Goal: Task Accomplishment & Management: Use online tool/utility

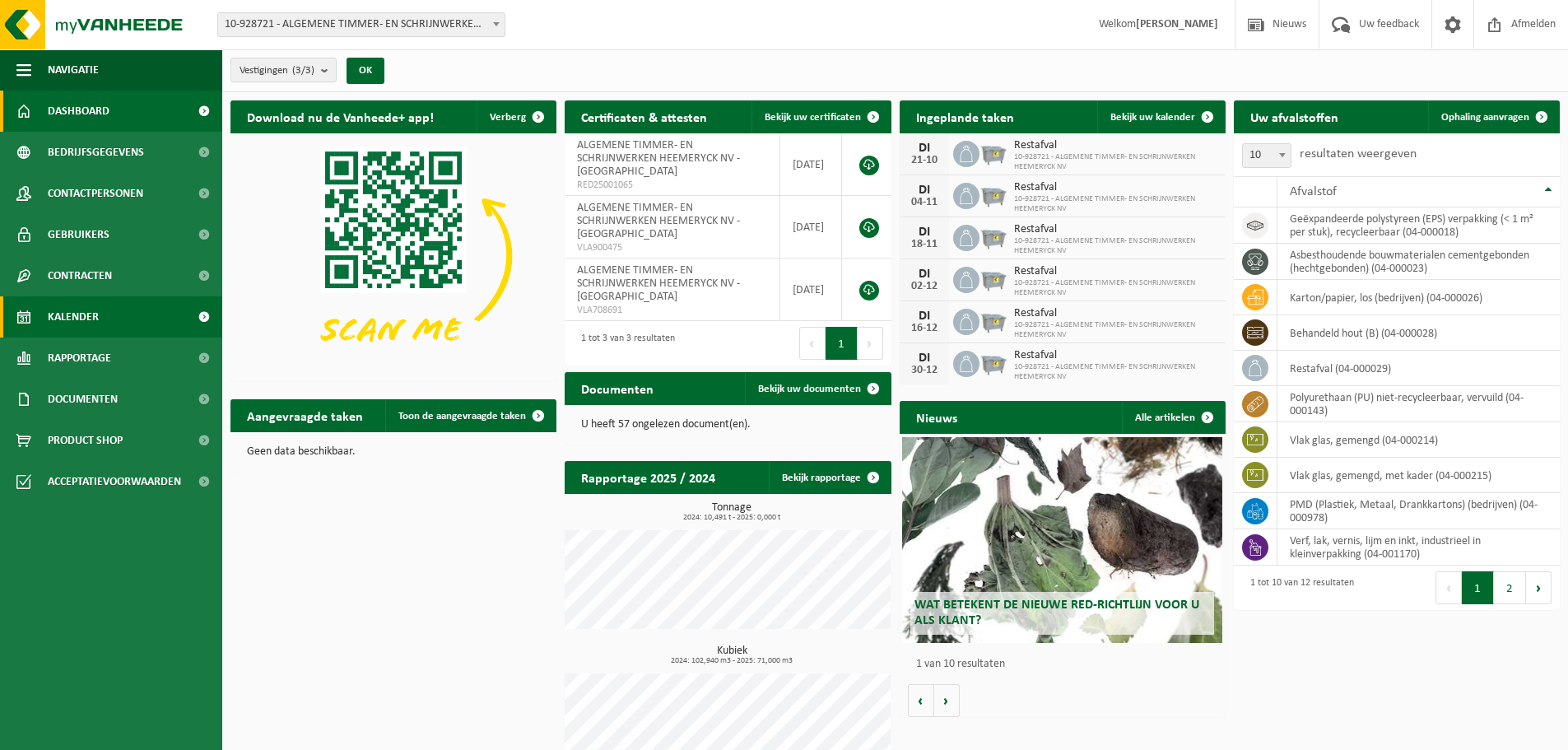
click at [121, 315] on link "Kalender" at bounding box center [111, 316] width 222 height 41
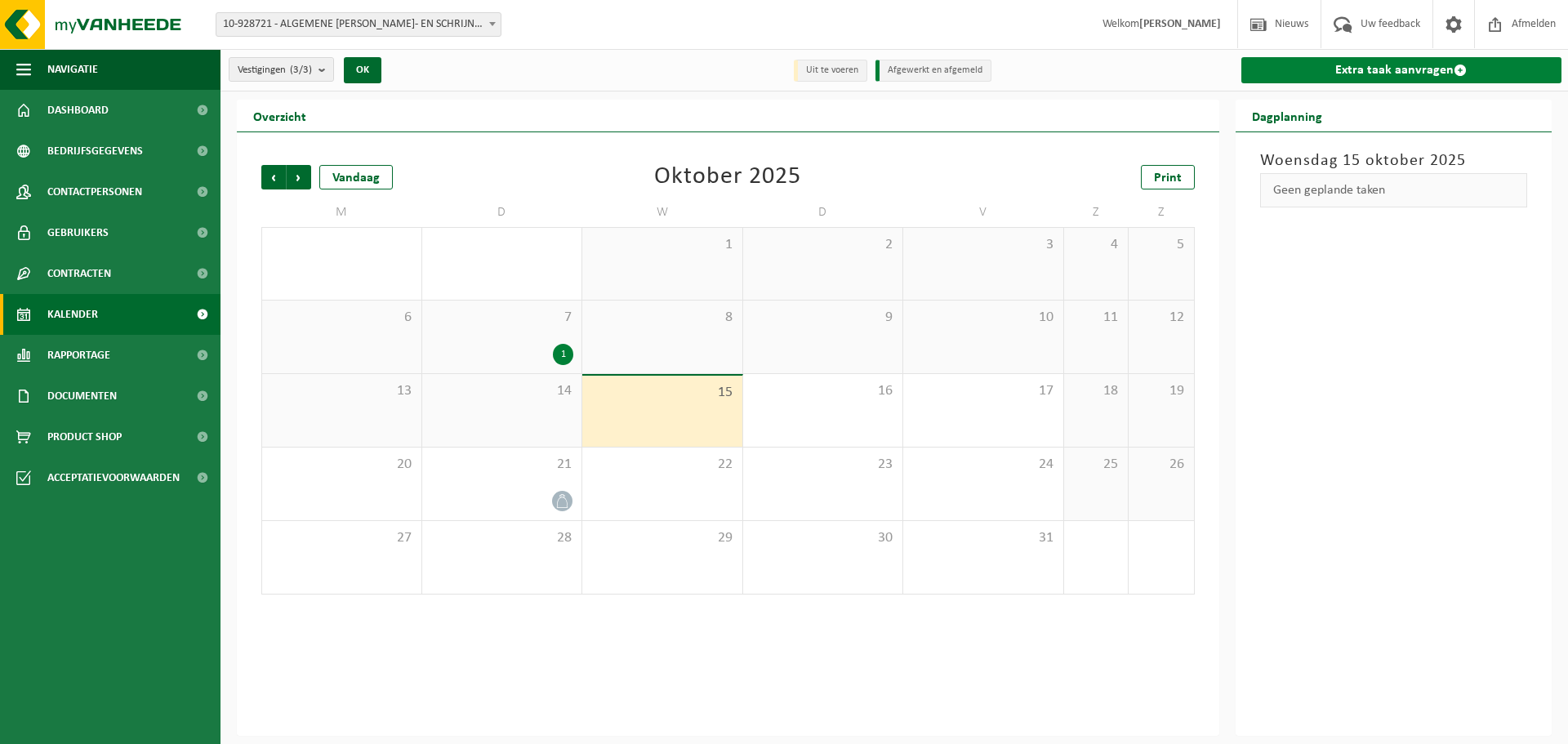
click at [1347, 68] on link "Extra taak aanvragen" at bounding box center [1402, 69] width 321 height 26
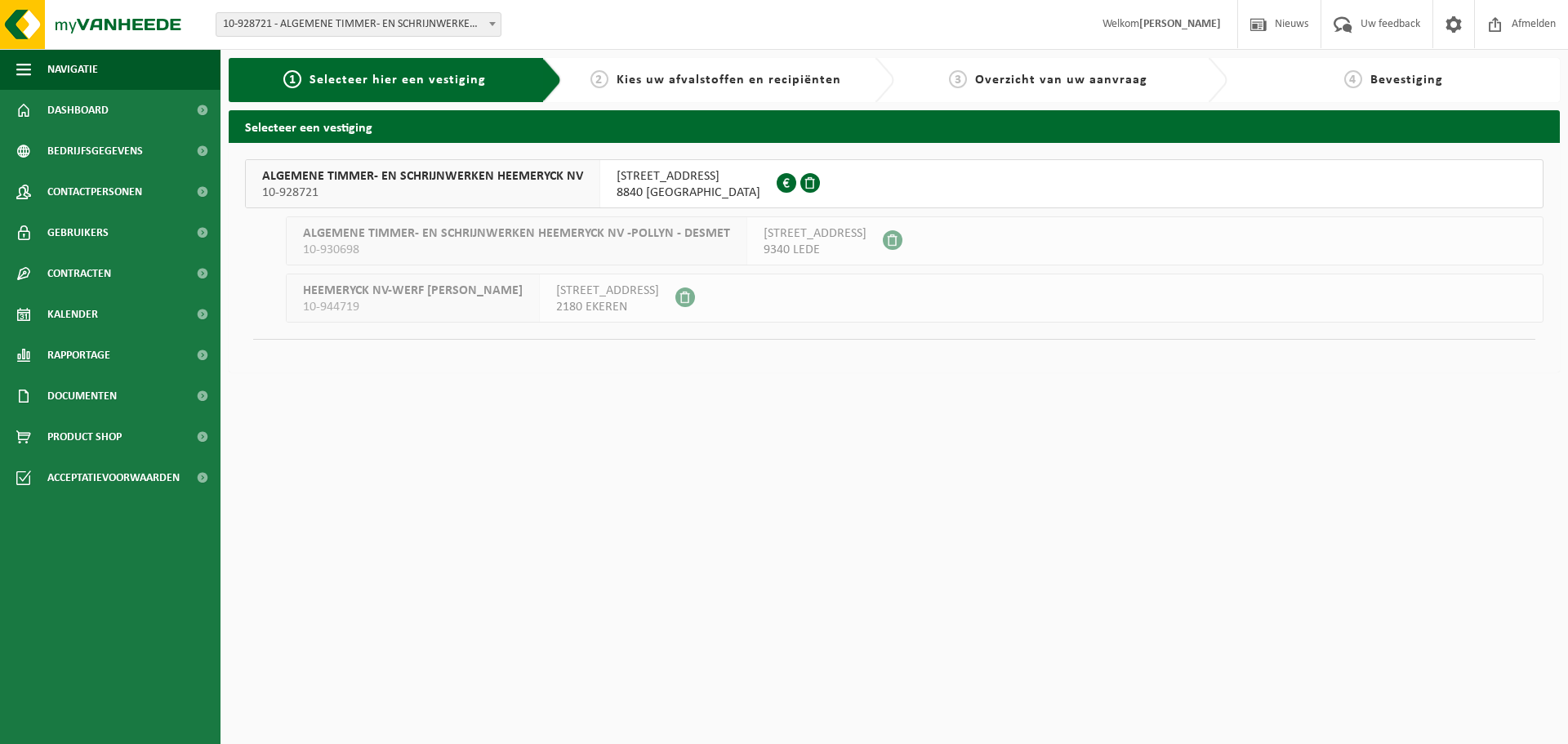
click at [464, 190] on span "10-928721" at bounding box center [423, 193] width 321 height 17
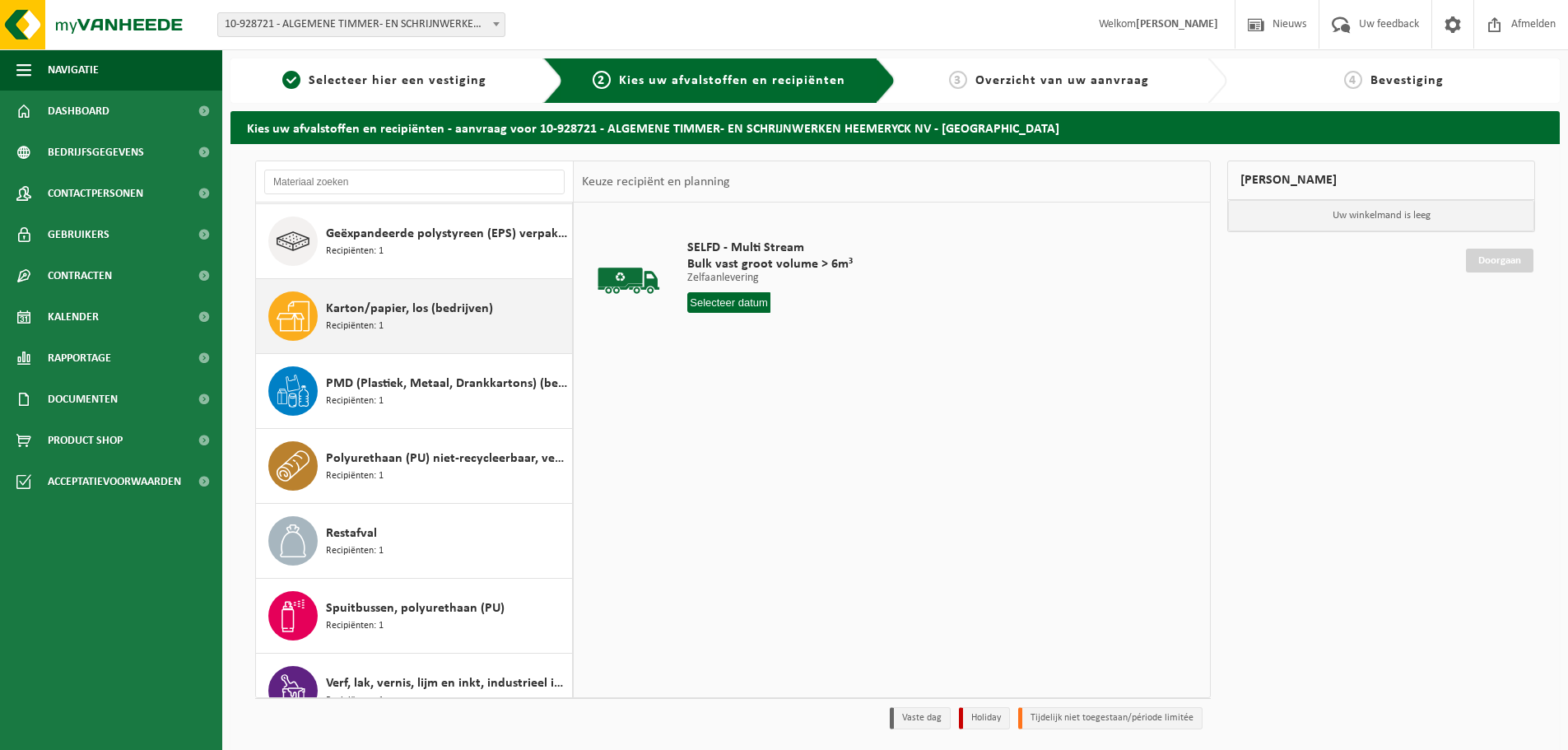
scroll to position [165, 0]
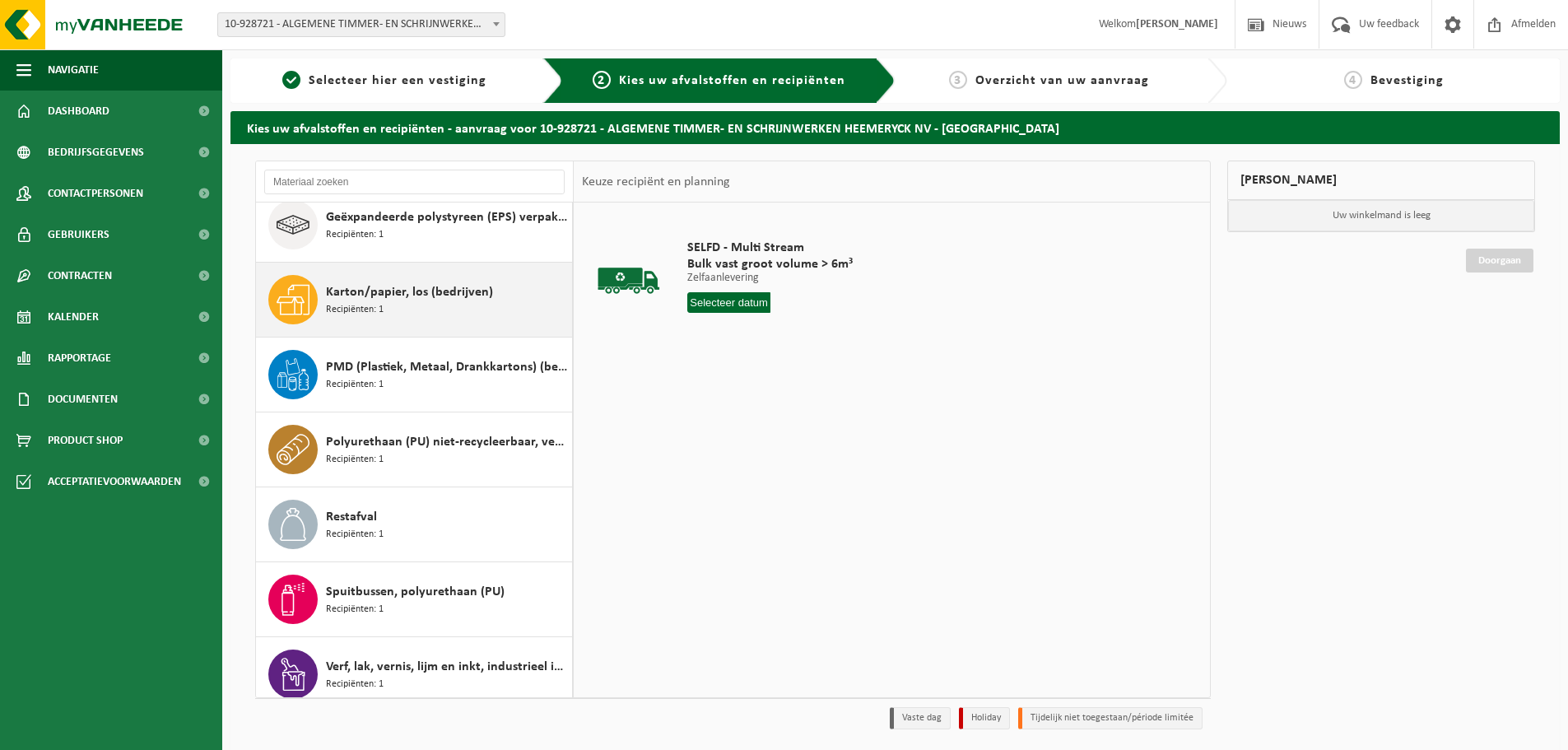
click at [398, 300] on span "Karton/papier, los (bedrijven)" at bounding box center [409, 291] width 167 height 19
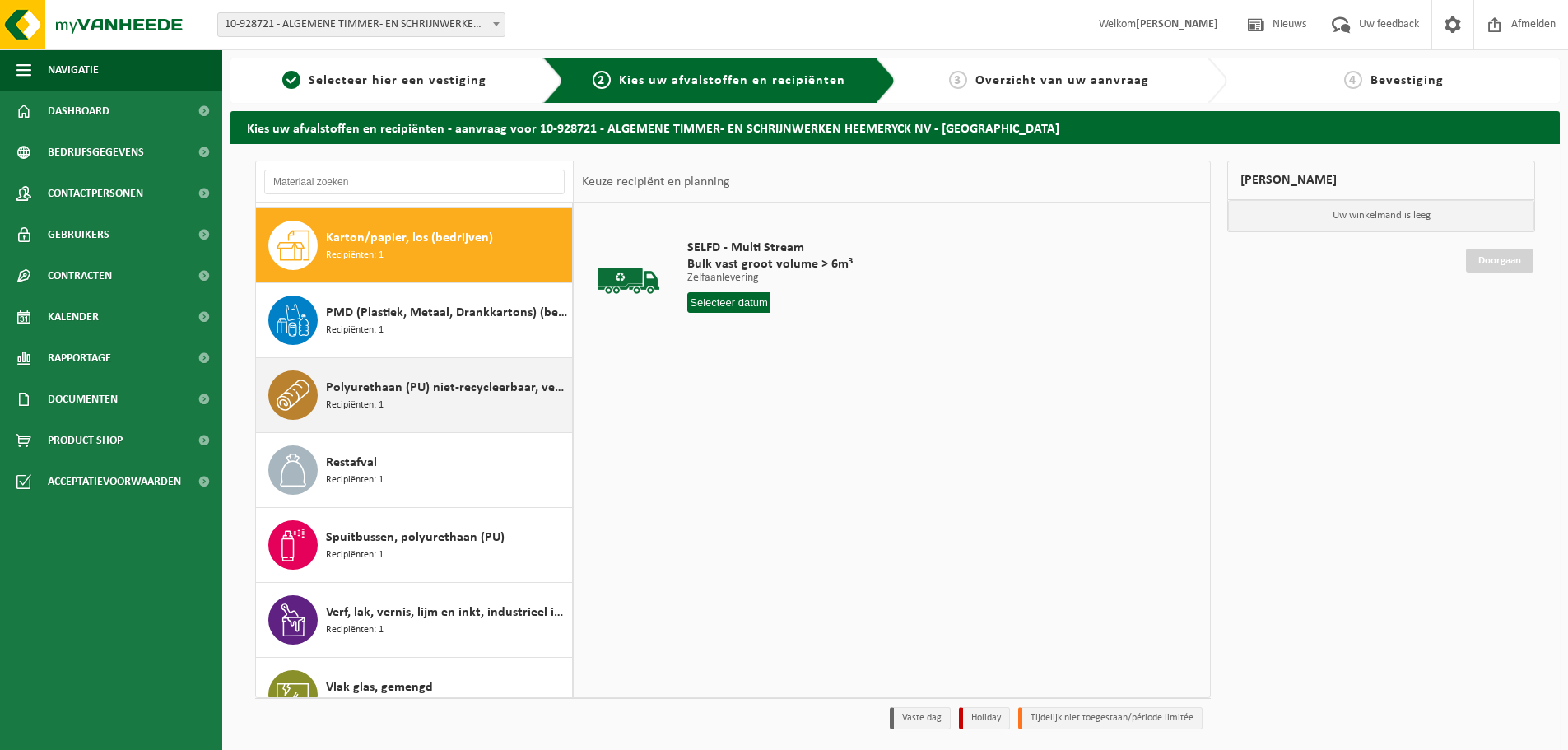
scroll to position [225, 0]
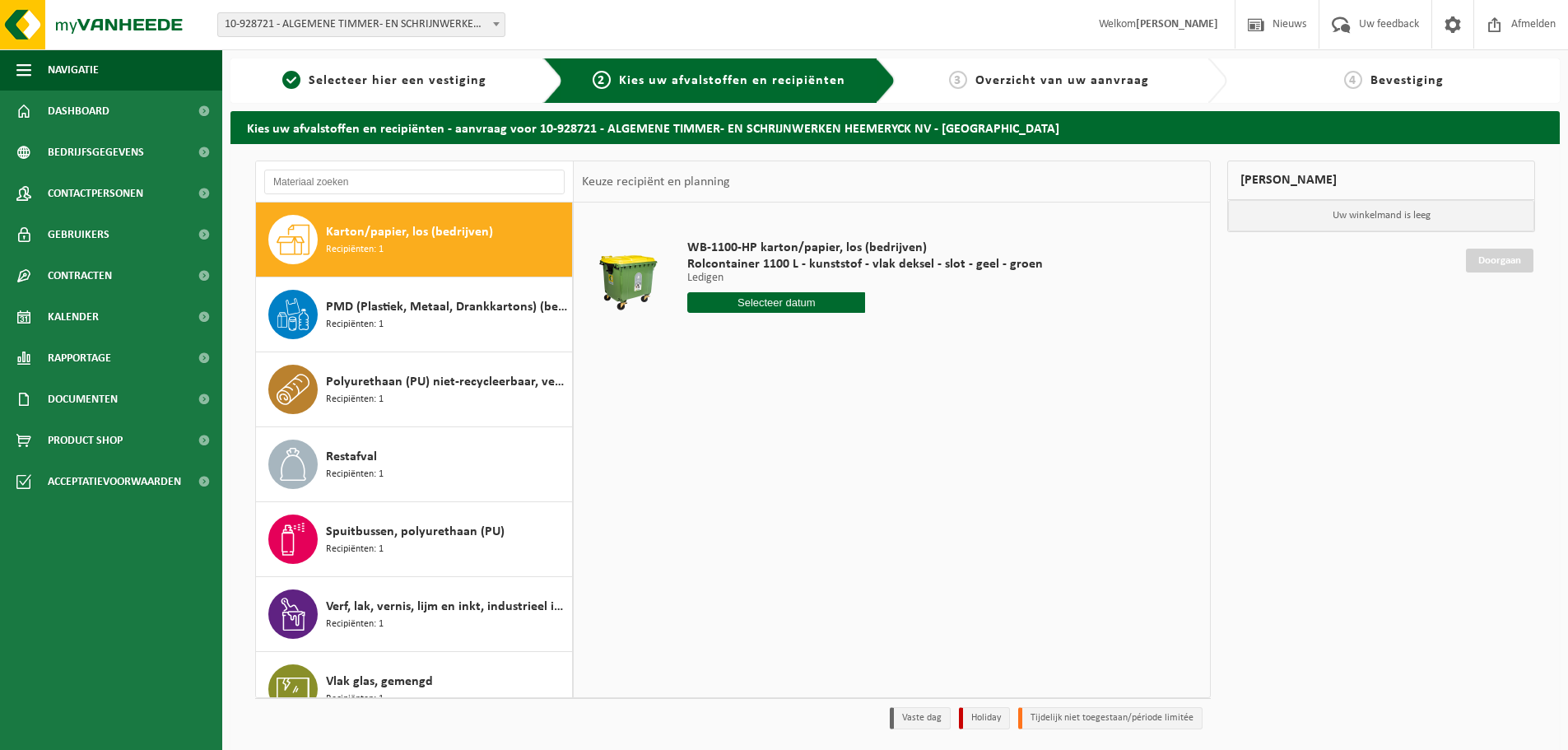
click at [737, 303] on input "text" at bounding box center [776, 302] width 178 height 20
click at [703, 477] on div "20" at bounding box center [702, 474] width 29 height 26
type input "Van [DATE]"
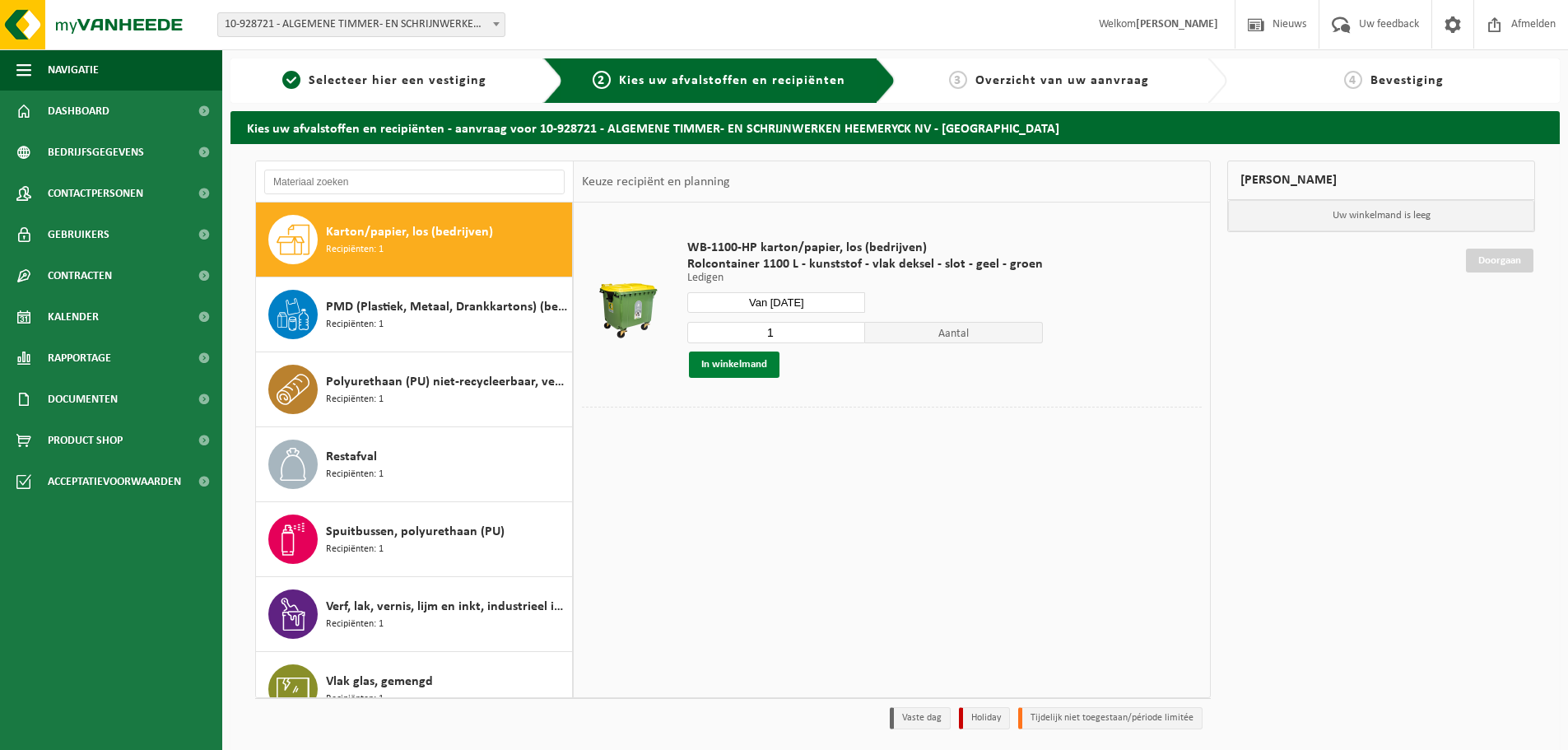
click at [723, 359] on button "In winkelmand" at bounding box center [734, 364] width 91 height 26
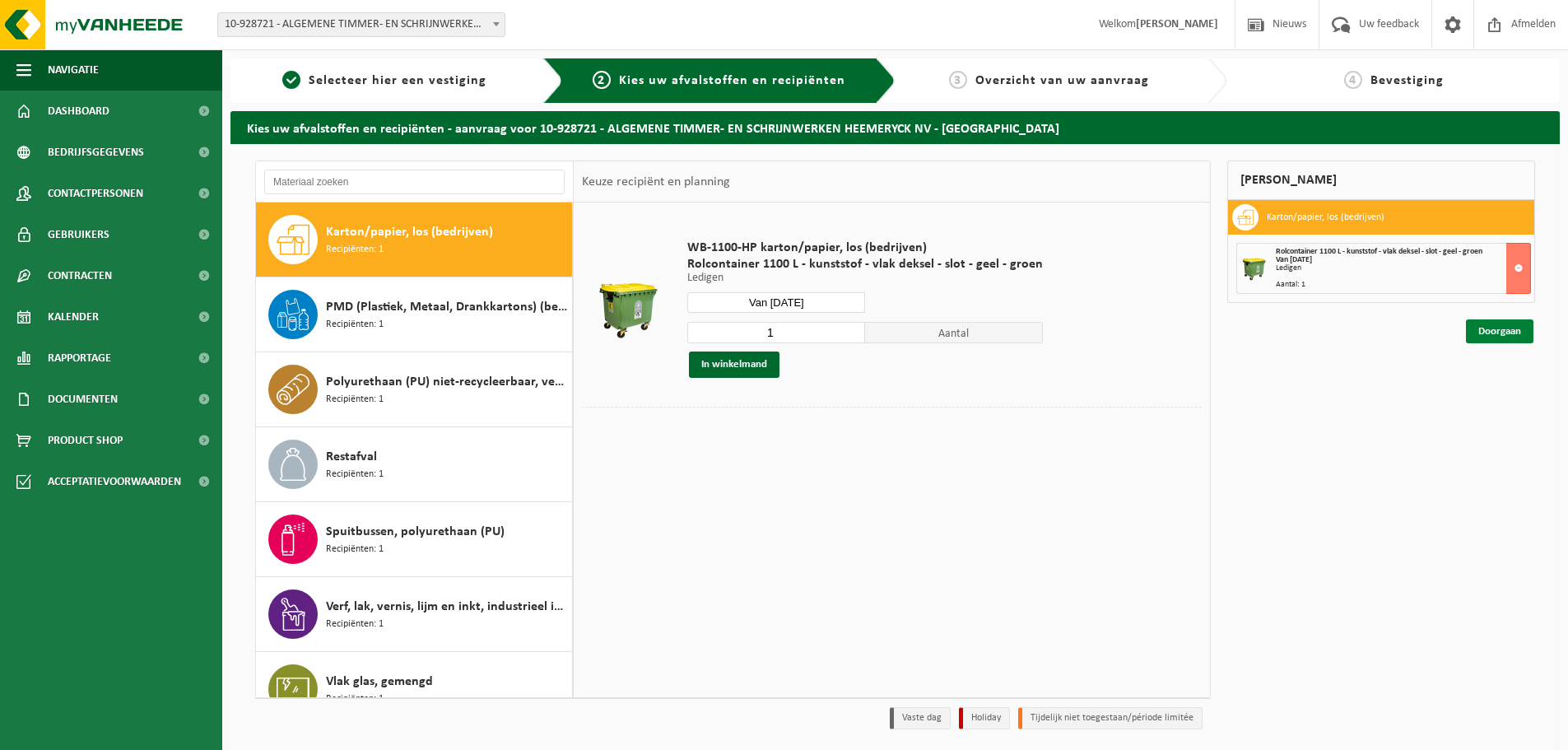
click at [1493, 334] on link "Doorgaan" at bounding box center [1500, 331] width 67 height 24
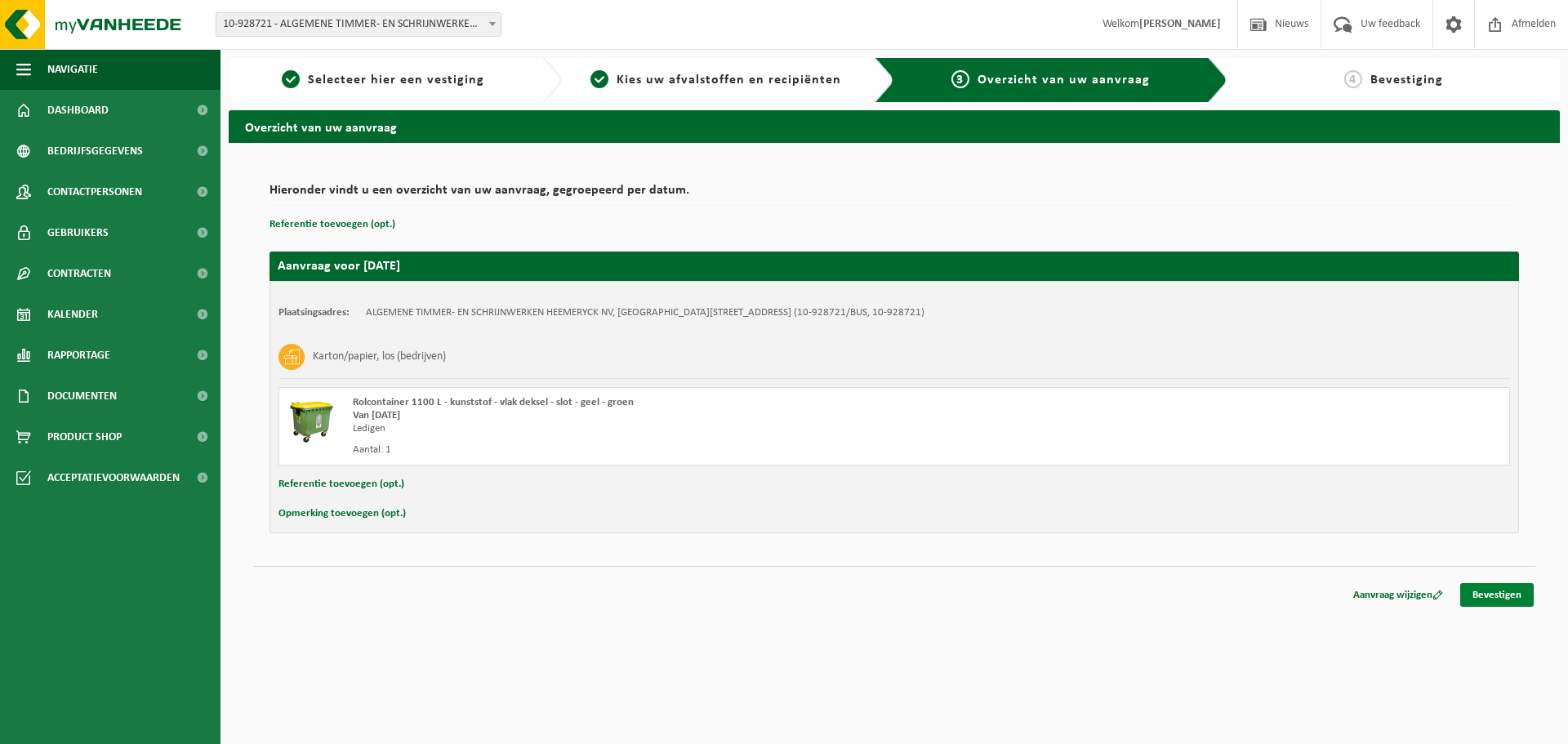
click at [1494, 587] on link "Bevestigen" at bounding box center [1497, 595] width 74 height 23
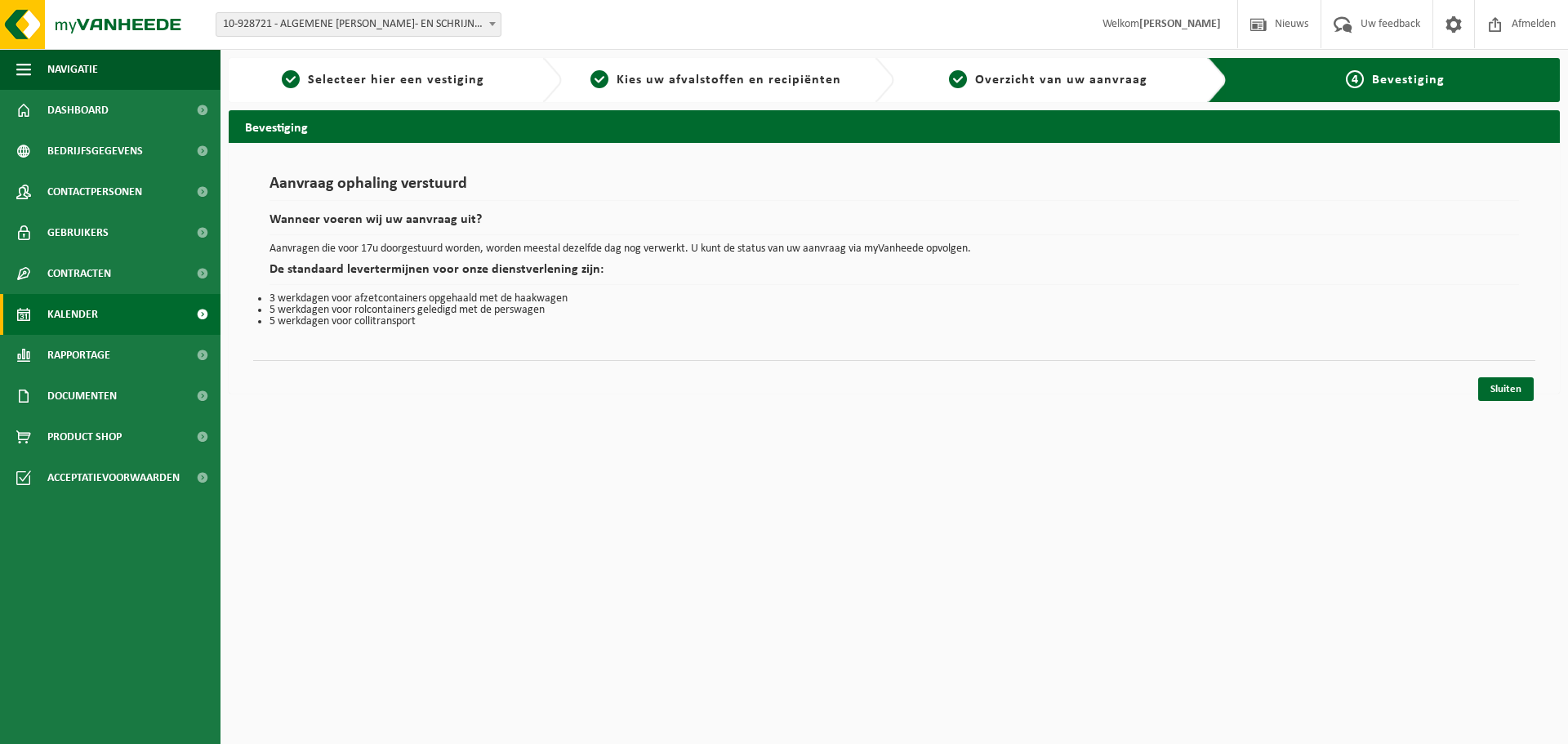
click at [91, 318] on span "Kalender" at bounding box center [73, 314] width 51 height 41
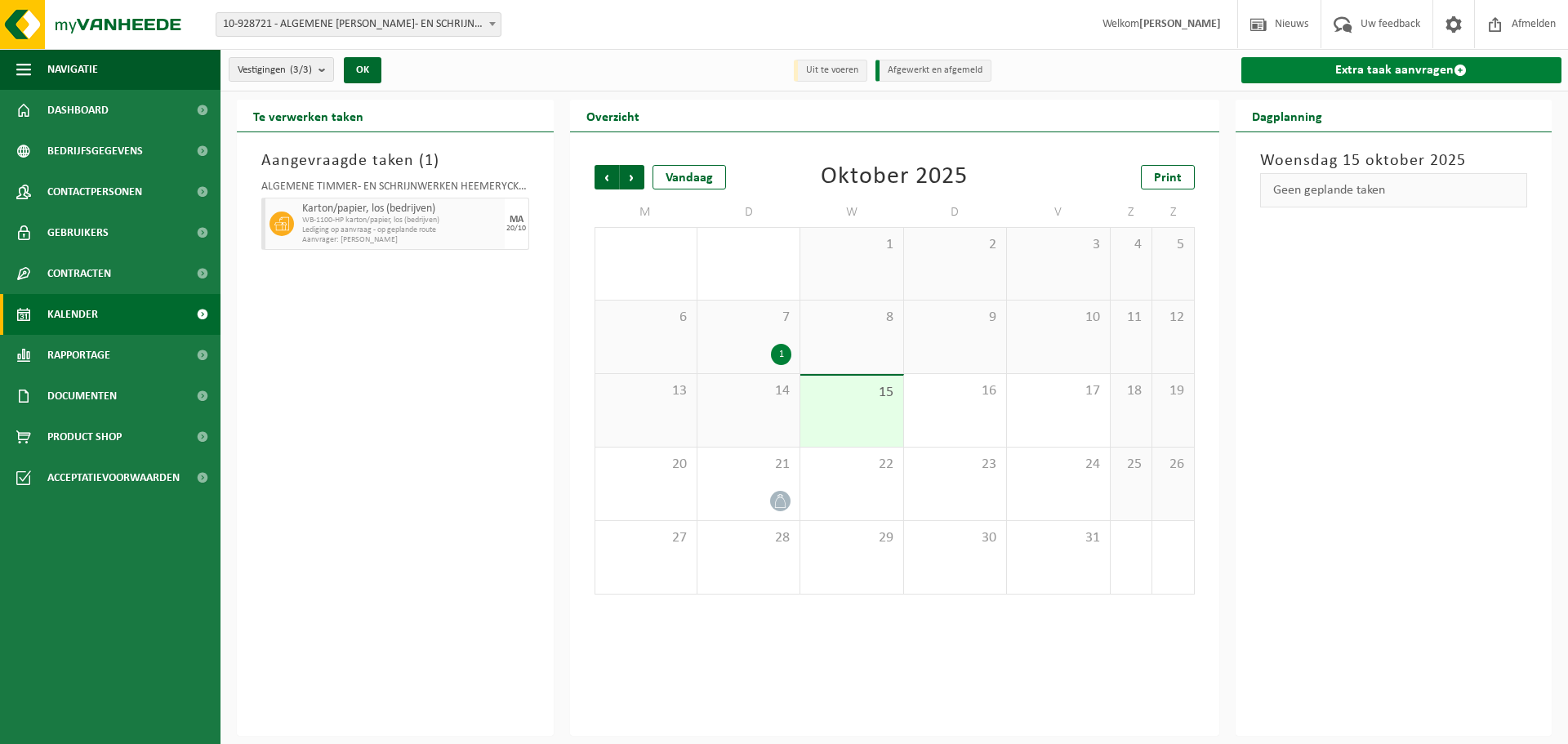
click at [1370, 68] on link "Extra taak aanvragen" at bounding box center [1402, 69] width 321 height 26
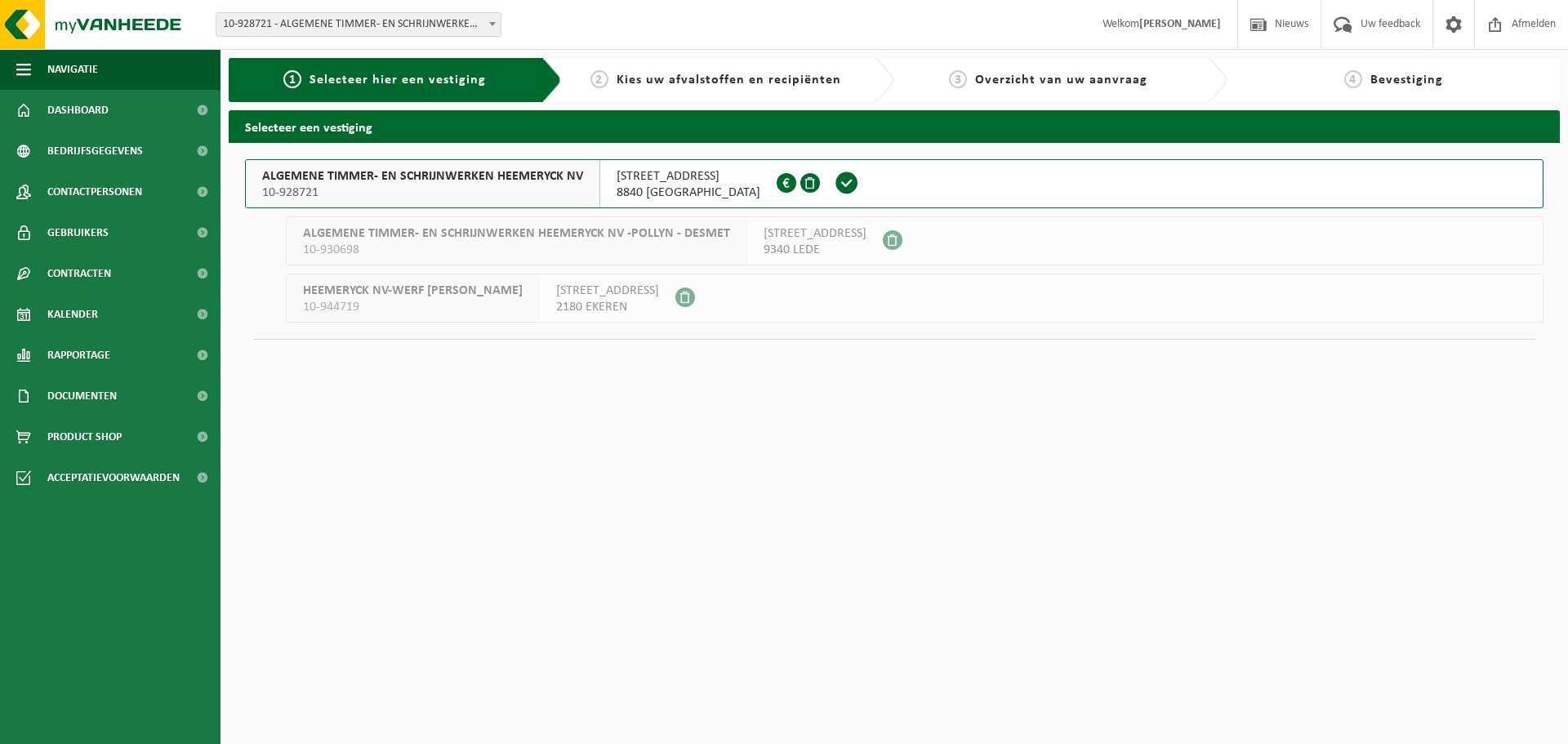
click at [420, 189] on span "10-928721" at bounding box center [423, 193] width 321 height 17
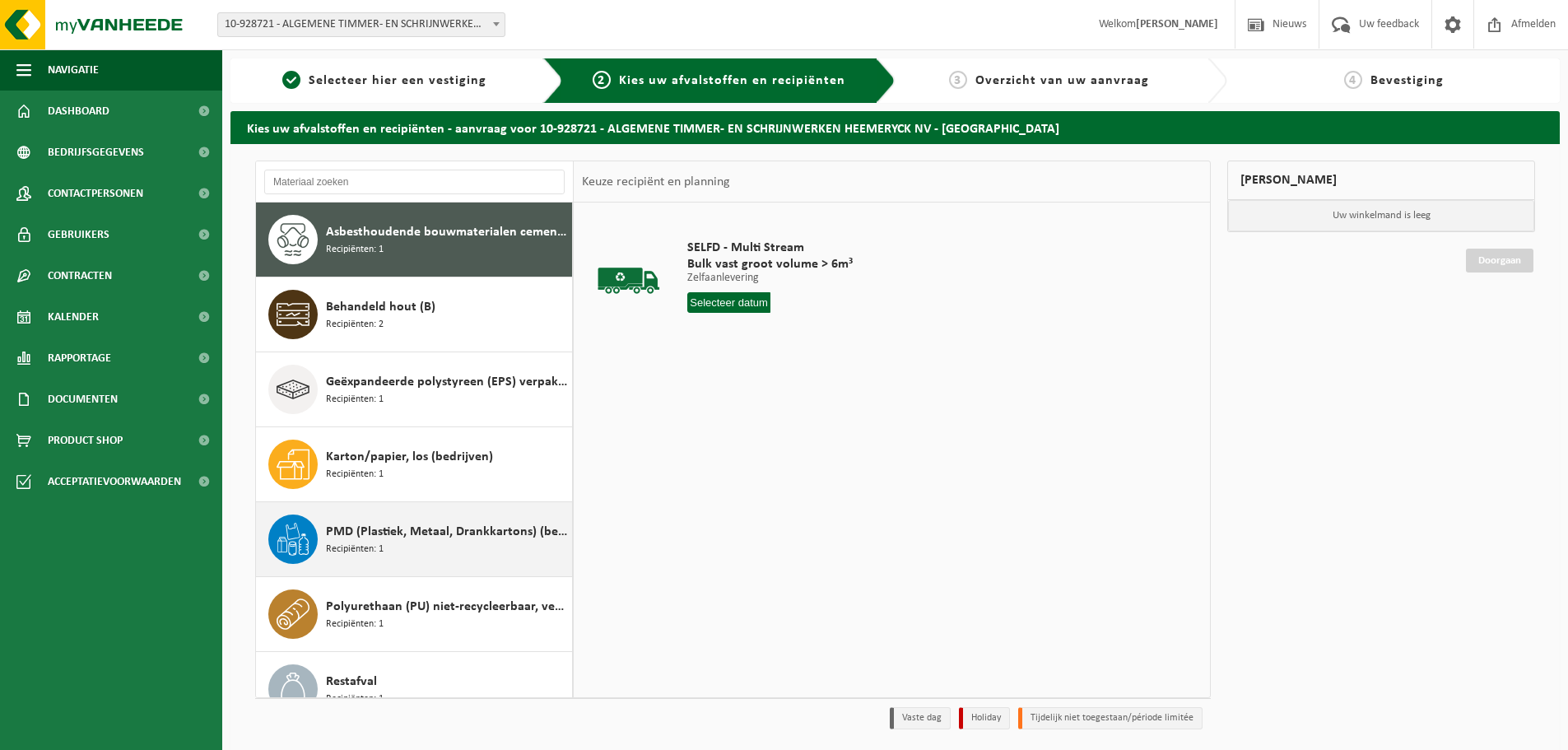
click at [406, 551] on div "PMD (Plastiek, Metaal, Drankkartons) (bedrijven) Recipiënten: 1" at bounding box center [446, 539] width 242 height 50
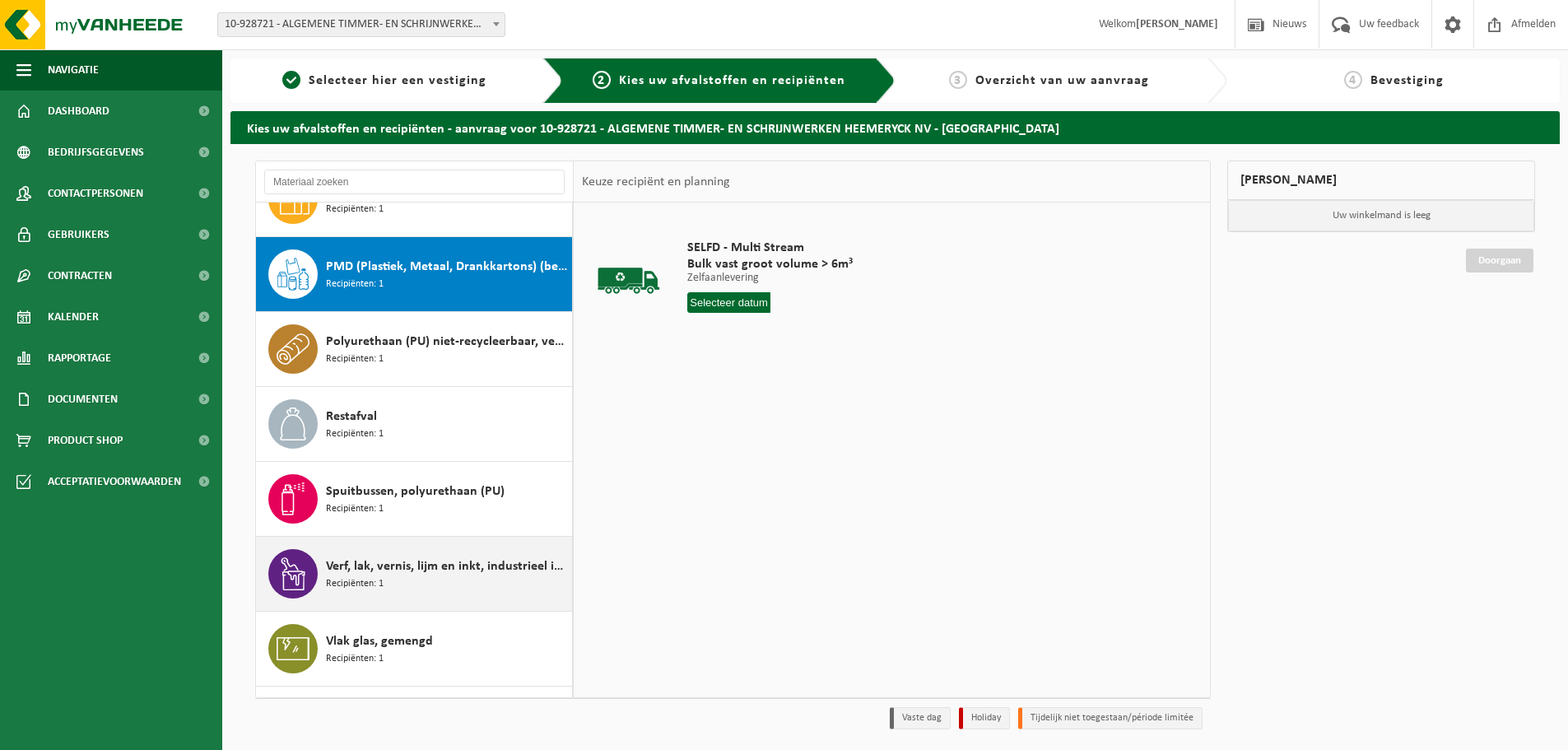
scroll to position [300, 0]
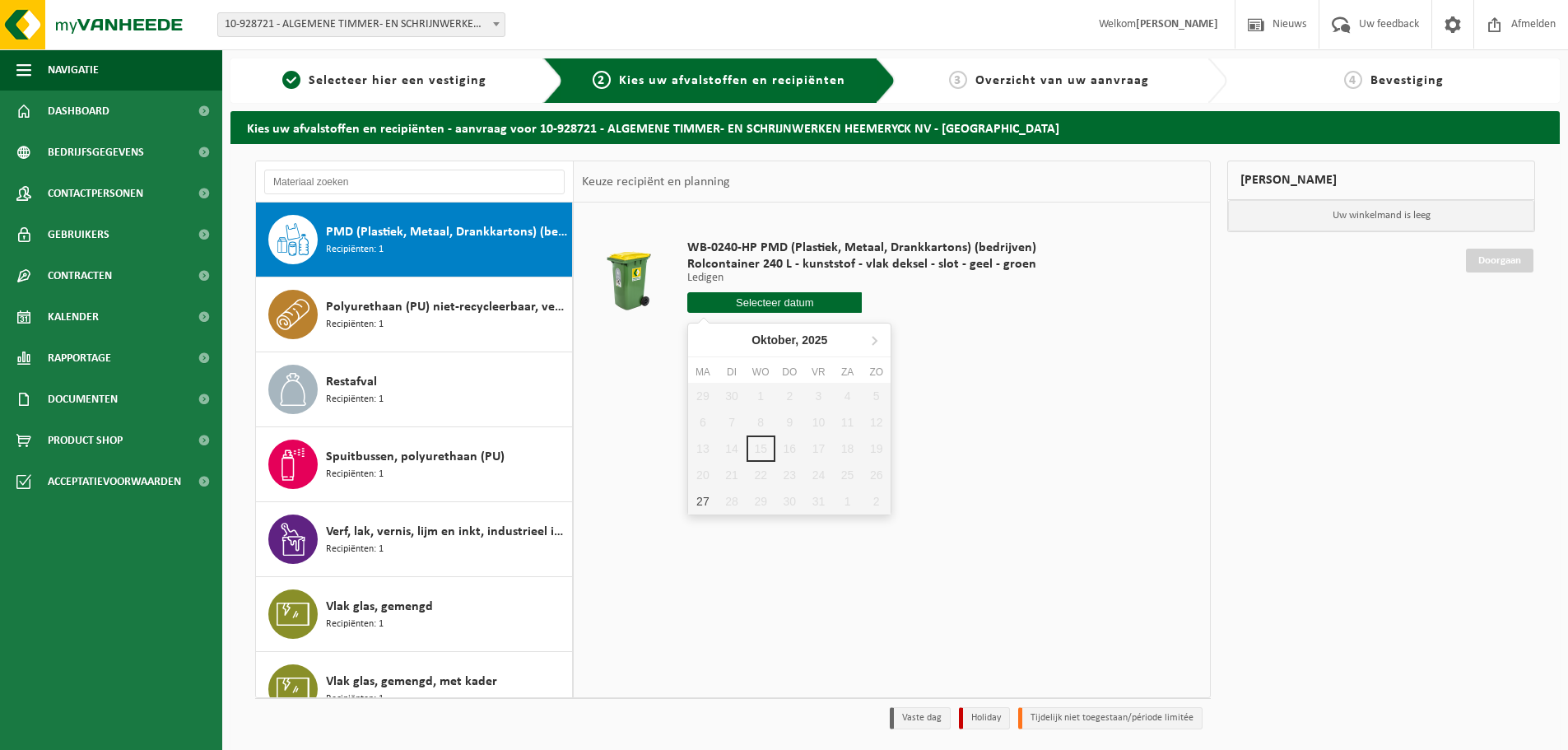
click at [745, 305] on input "text" at bounding box center [774, 302] width 174 height 20
click at [703, 508] on div "27" at bounding box center [702, 501] width 29 height 26
type input "Van [DATE]"
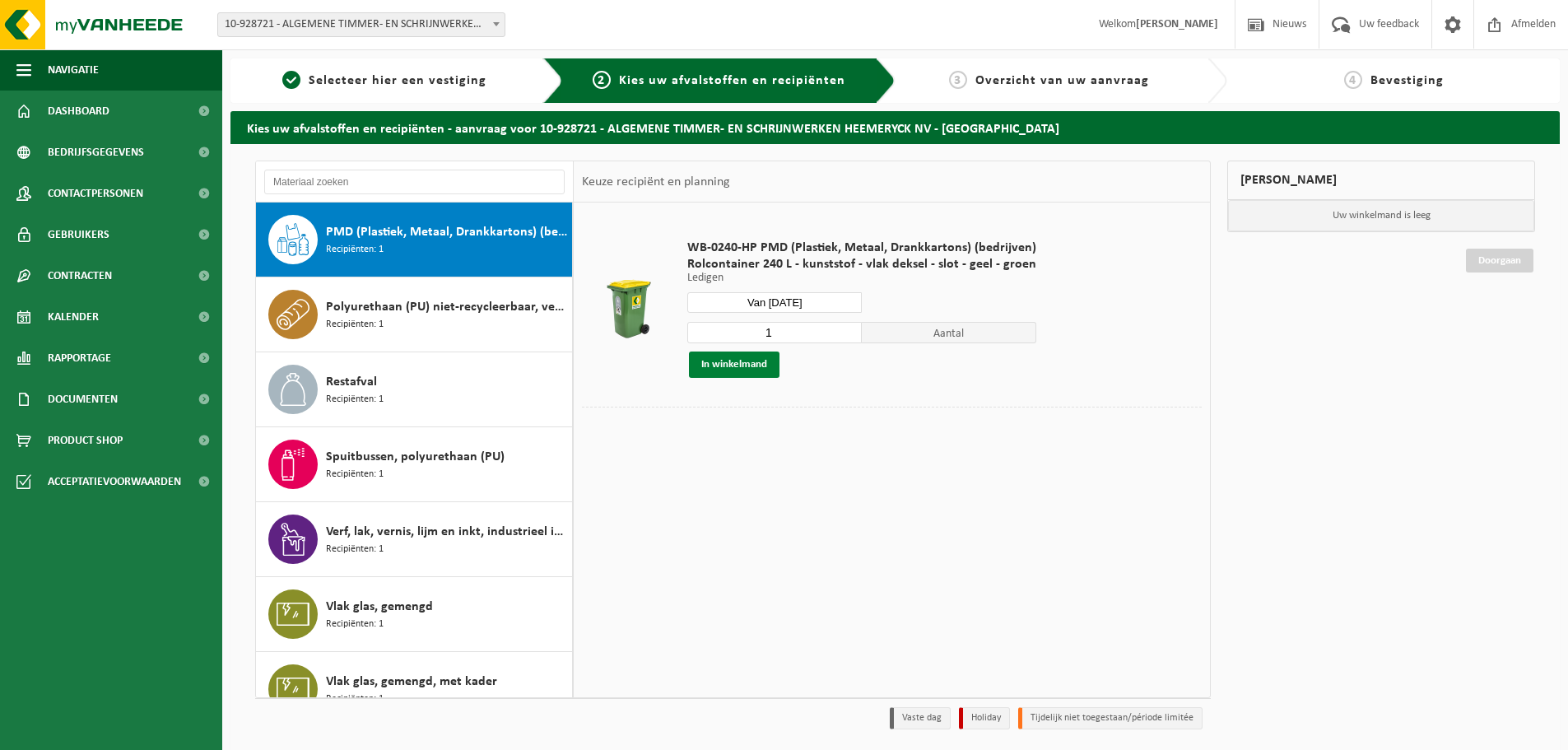
click at [730, 366] on button "In winkelmand" at bounding box center [734, 364] width 91 height 26
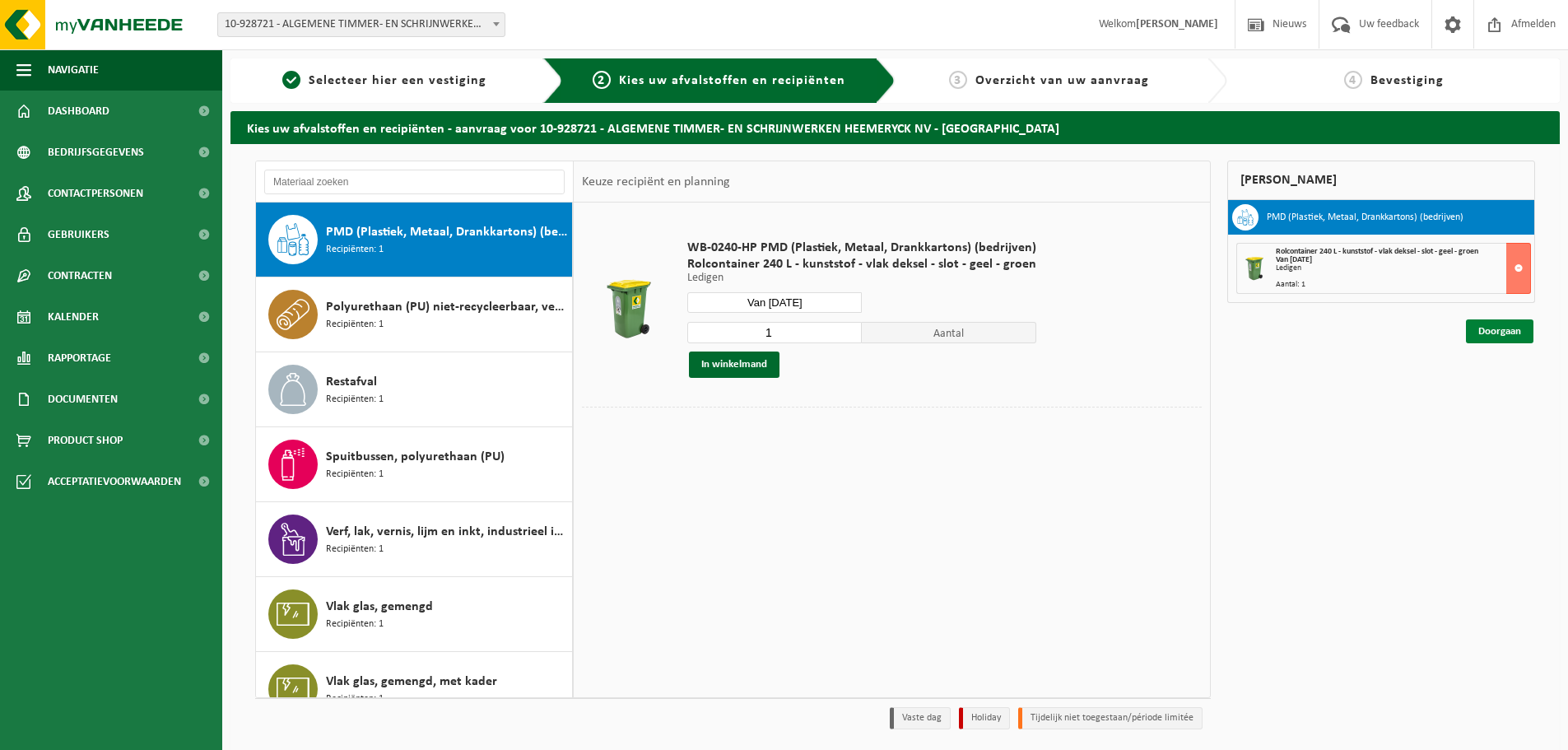
click at [1517, 334] on link "Doorgaan" at bounding box center [1500, 331] width 67 height 24
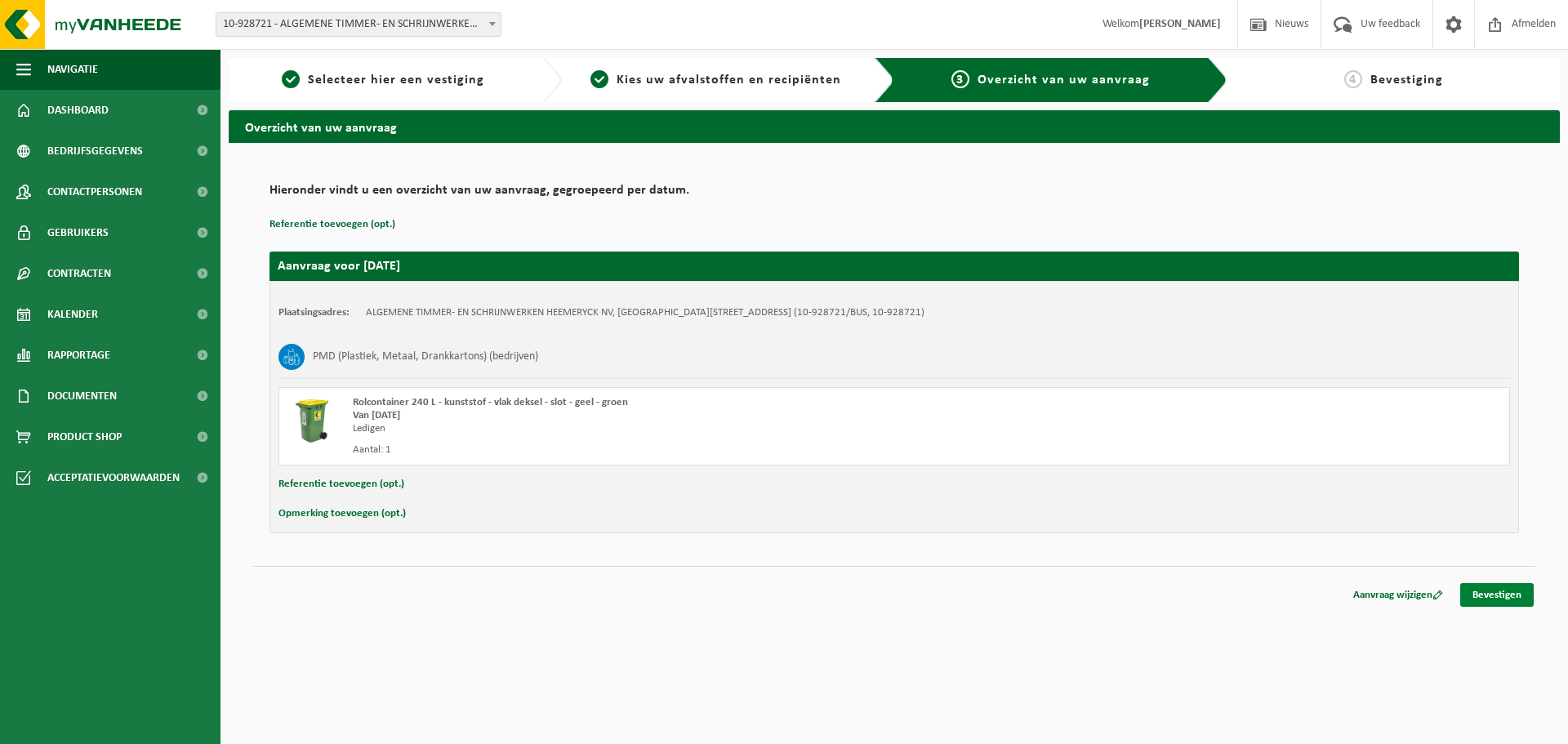
click at [1516, 590] on link "Bevestigen" at bounding box center [1497, 595] width 74 height 23
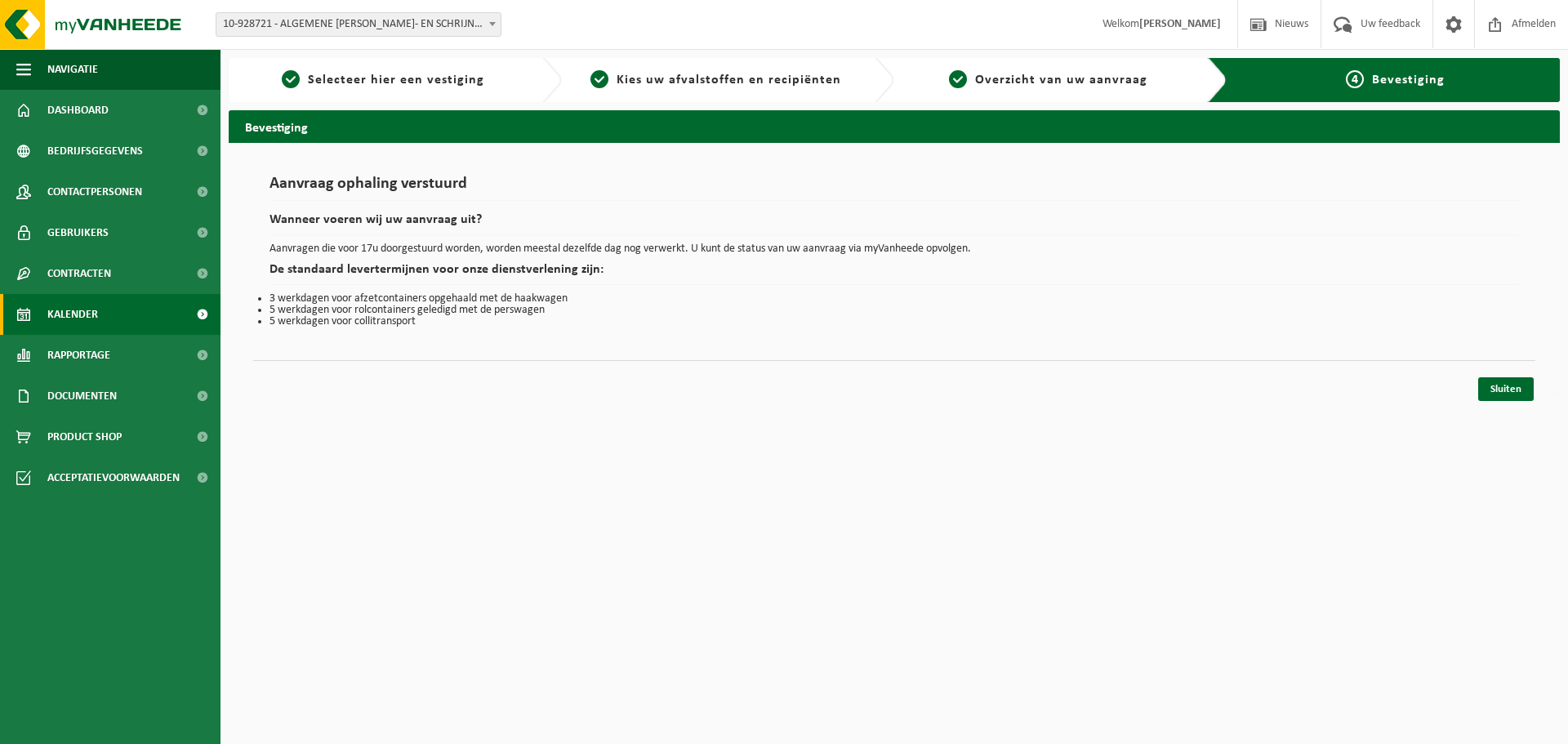
click at [99, 321] on link "Kalender" at bounding box center [110, 314] width 221 height 41
